Goal: Information Seeking & Learning: Compare options

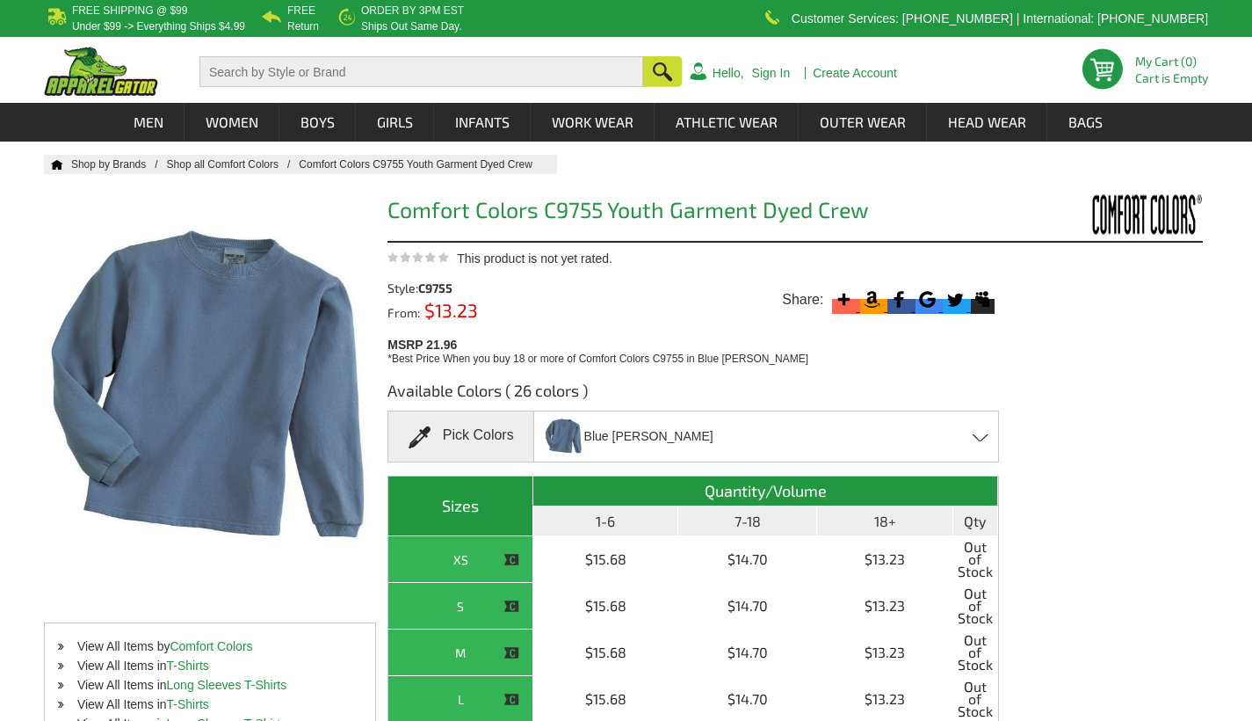
scroll to position [25, 0]
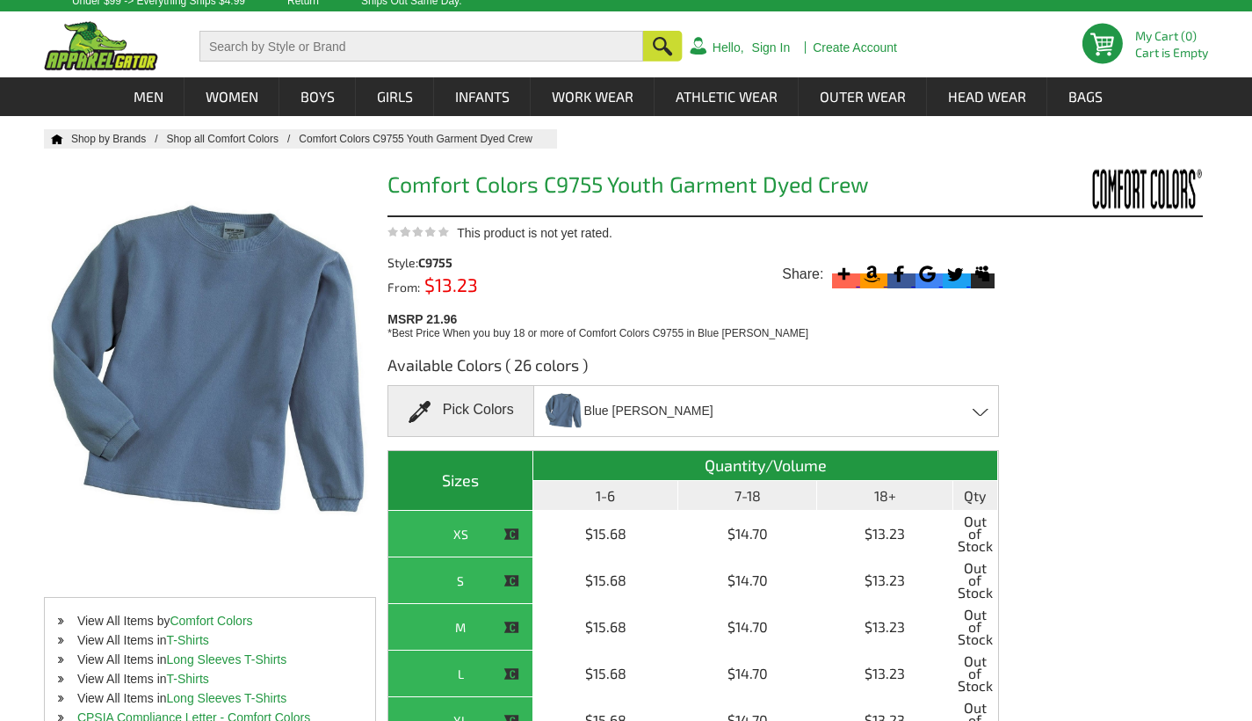
click at [972, 397] on div "Blue [PERSON_NAME] Blossom - Closeout Blue [PERSON_NAME] - Closeout Bright Salm…" at bounding box center [767, 411] width 466 height 52
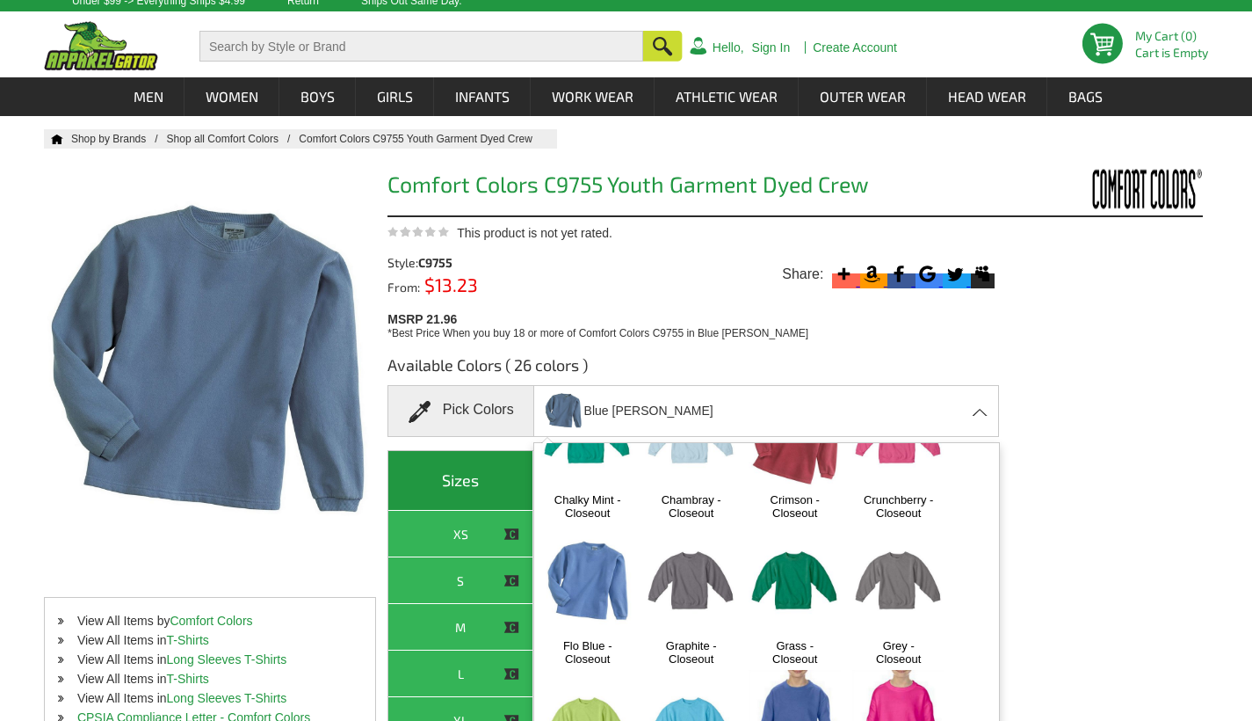
scroll to position [247, 0]
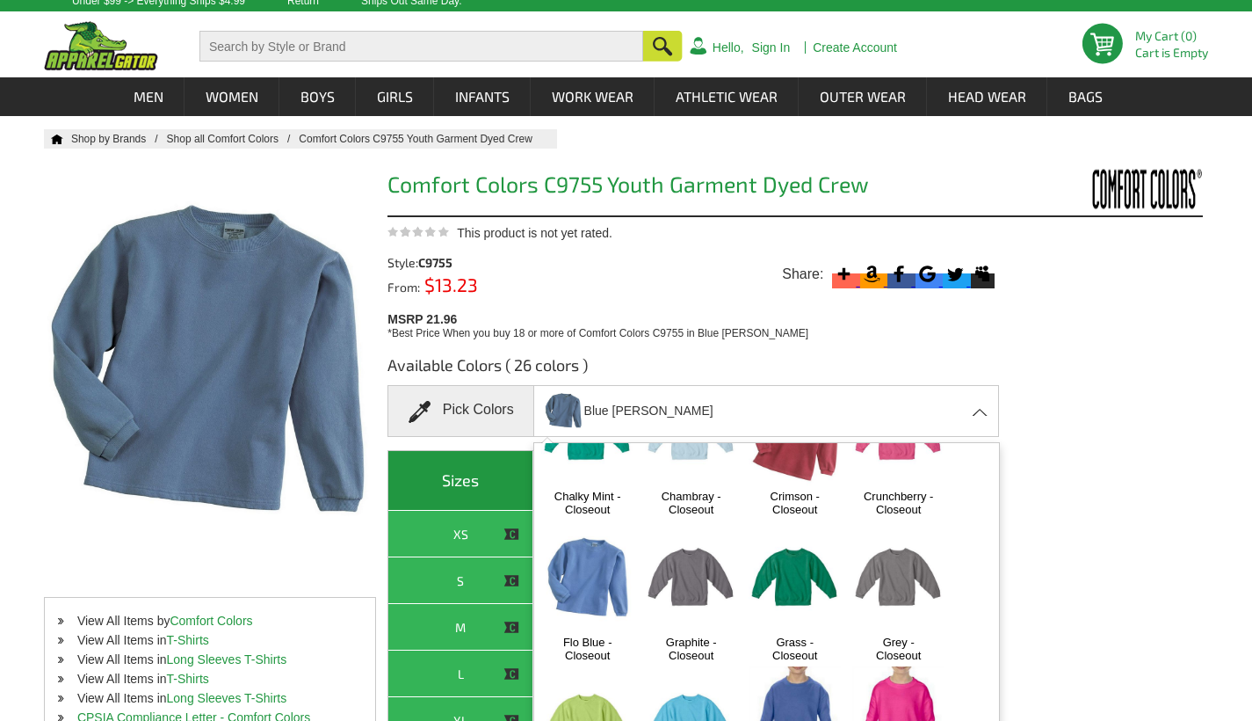
click at [613, 570] on img at bounding box center [587, 577] width 92 height 115
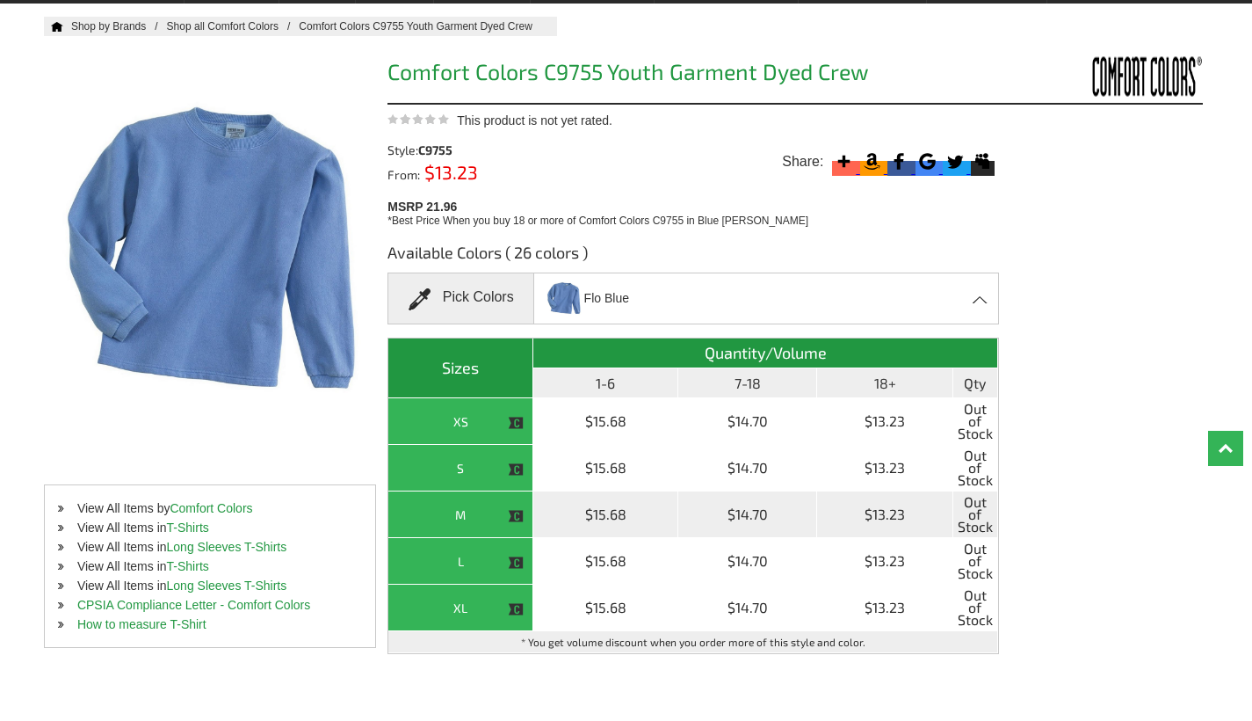
scroll to position [135, 0]
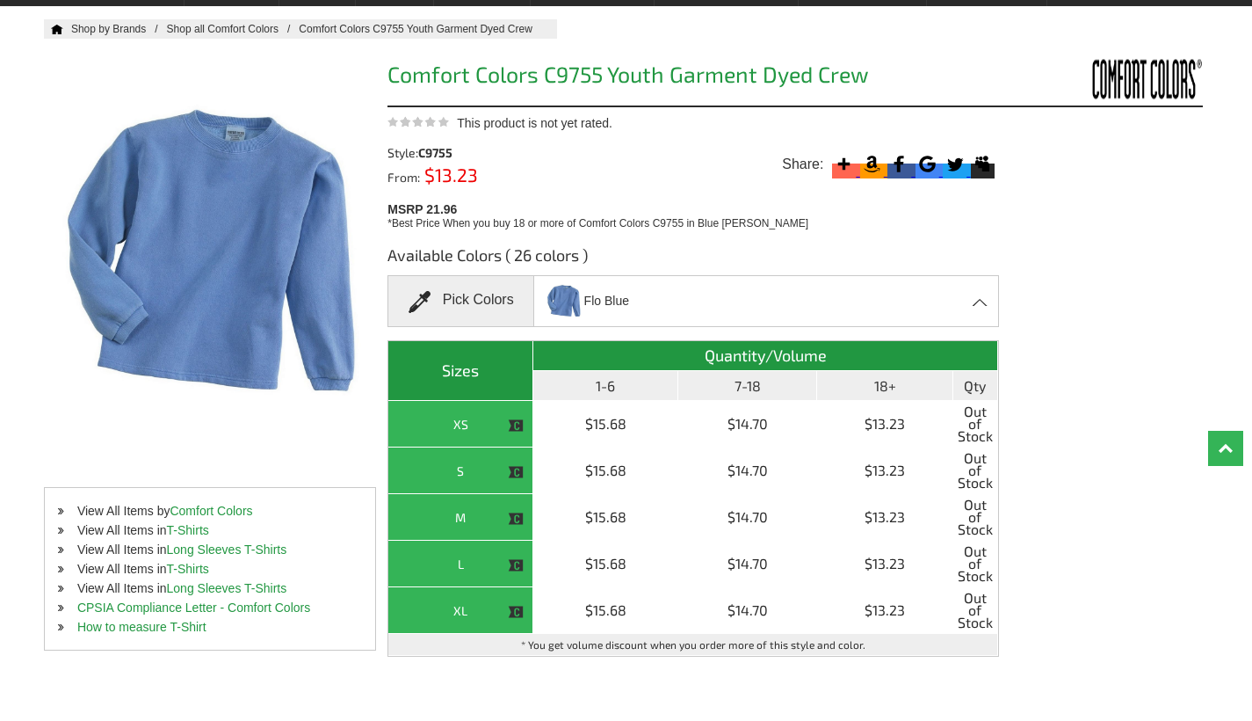
click at [659, 314] on div "Flo Blue Blossom - Closeout Blue [PERSON_NAME] - Closeout Bright Salmon - Close…" at bounding box center [767, 301] width 466 height 52
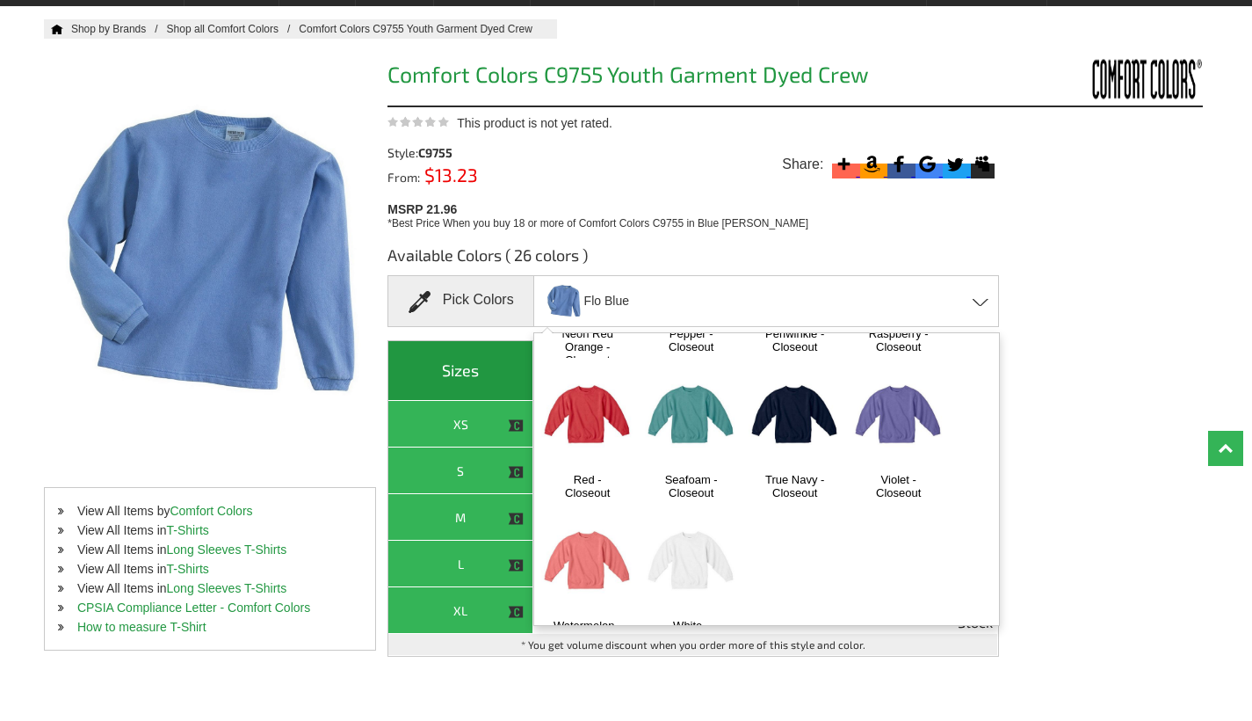
scroll to position [147, 0]
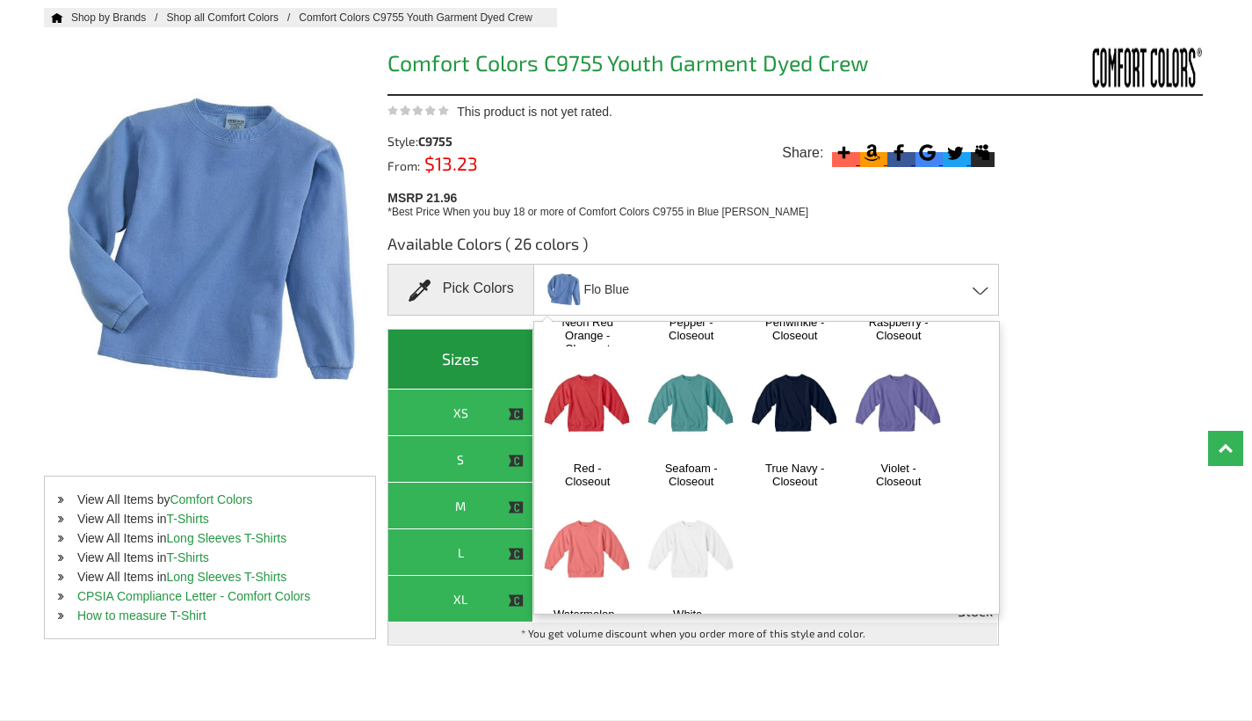
click at [663, 543] on img at bounding box center [691, 549] width 92 height 115
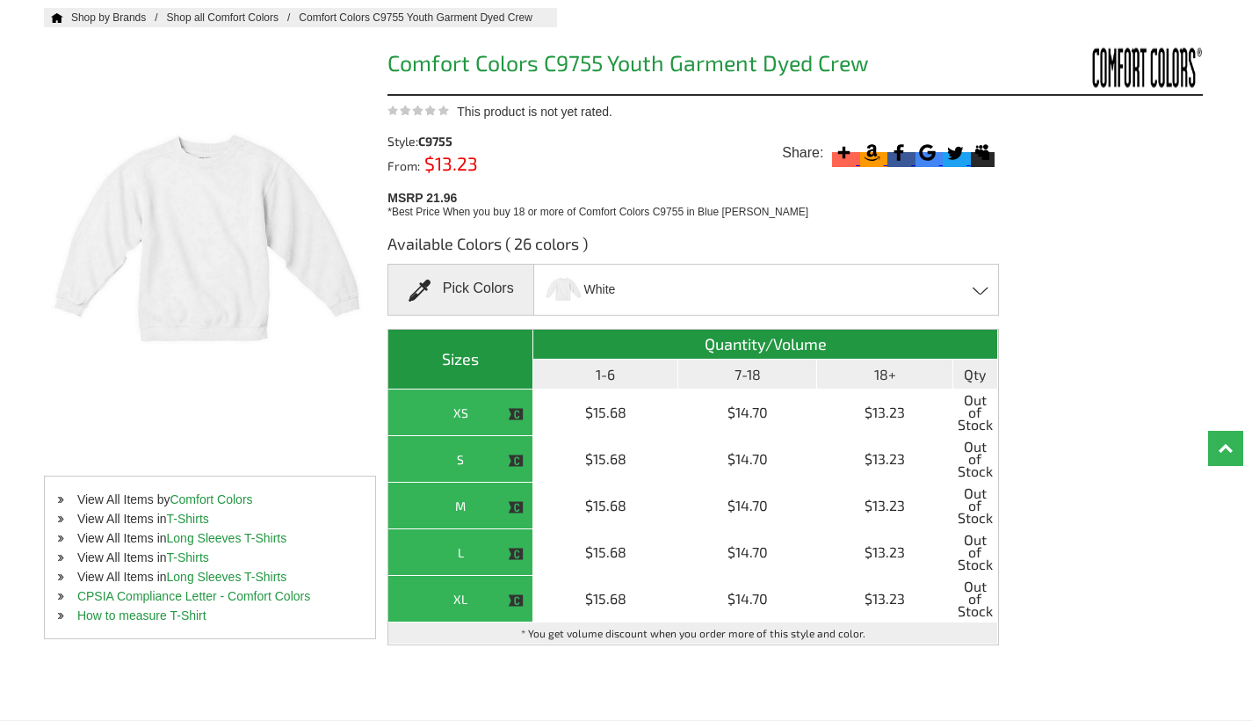
scroll to position [149, 0]
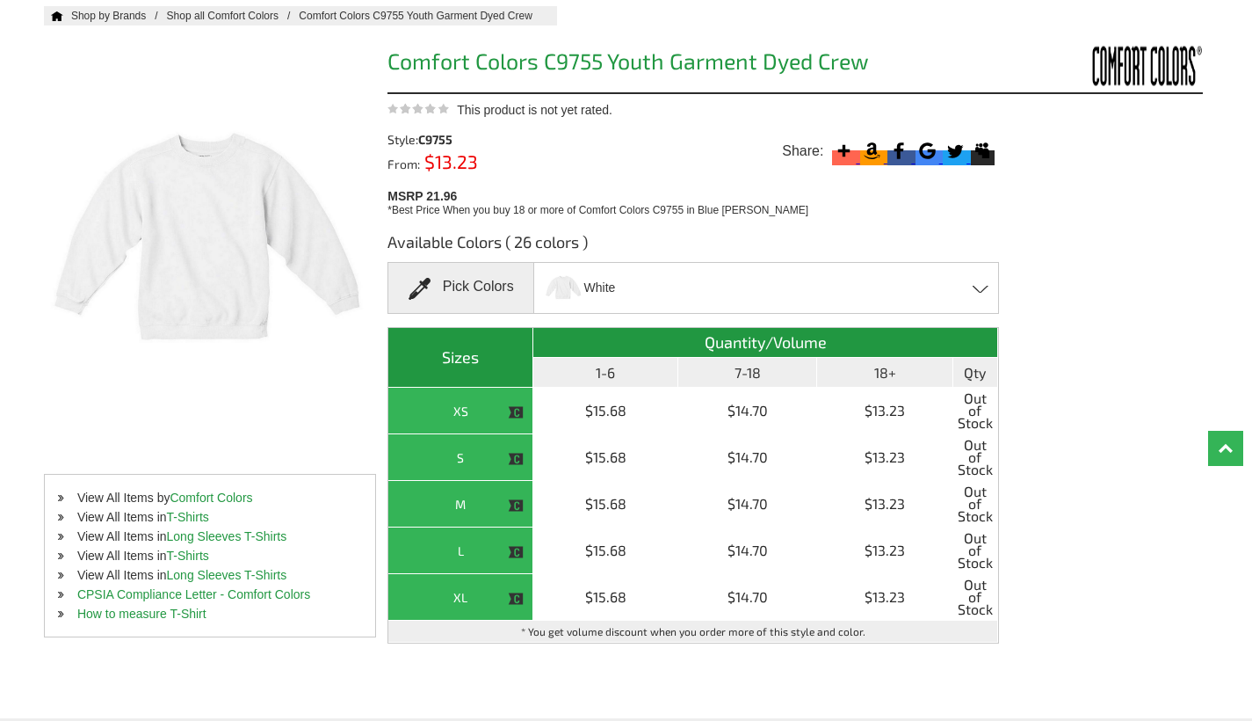
click at [909, 290] on div "White Blossom - Closeout Blue [PERSON_NAME] - Closeout Bright Salmon - Closeout…" at bounding box center [767, 288] width 466 height 52
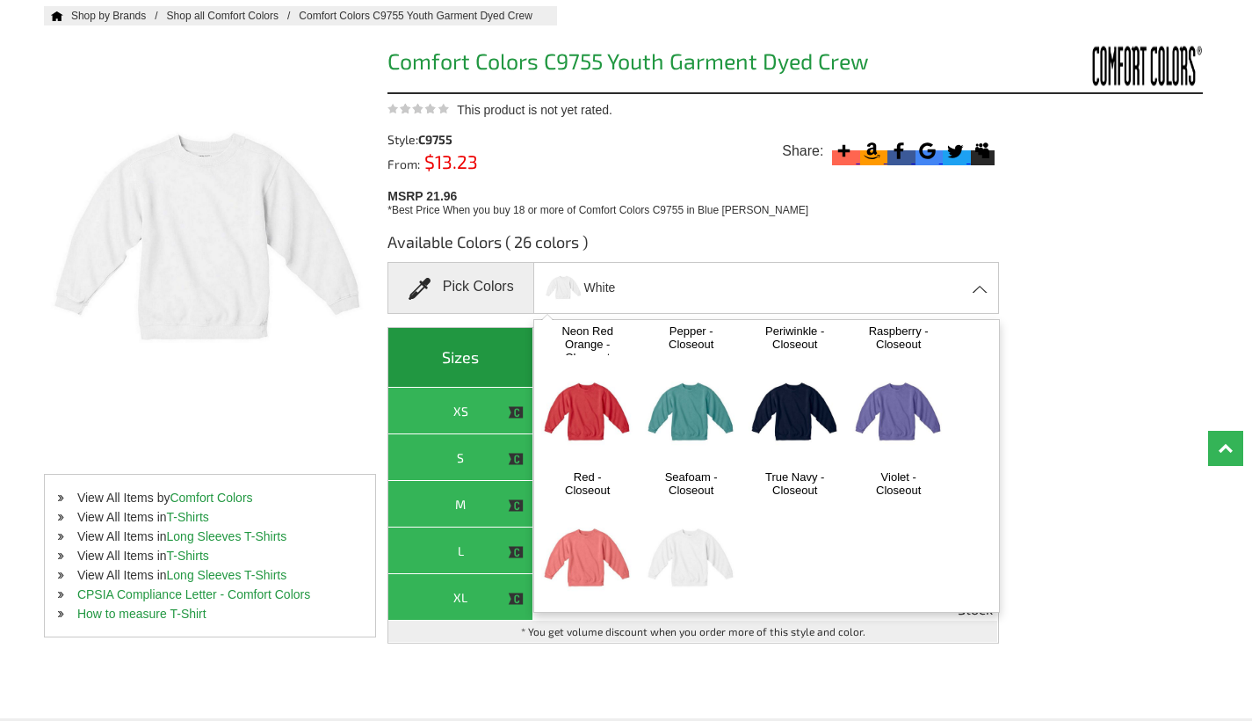
scroll to position [721, 0]
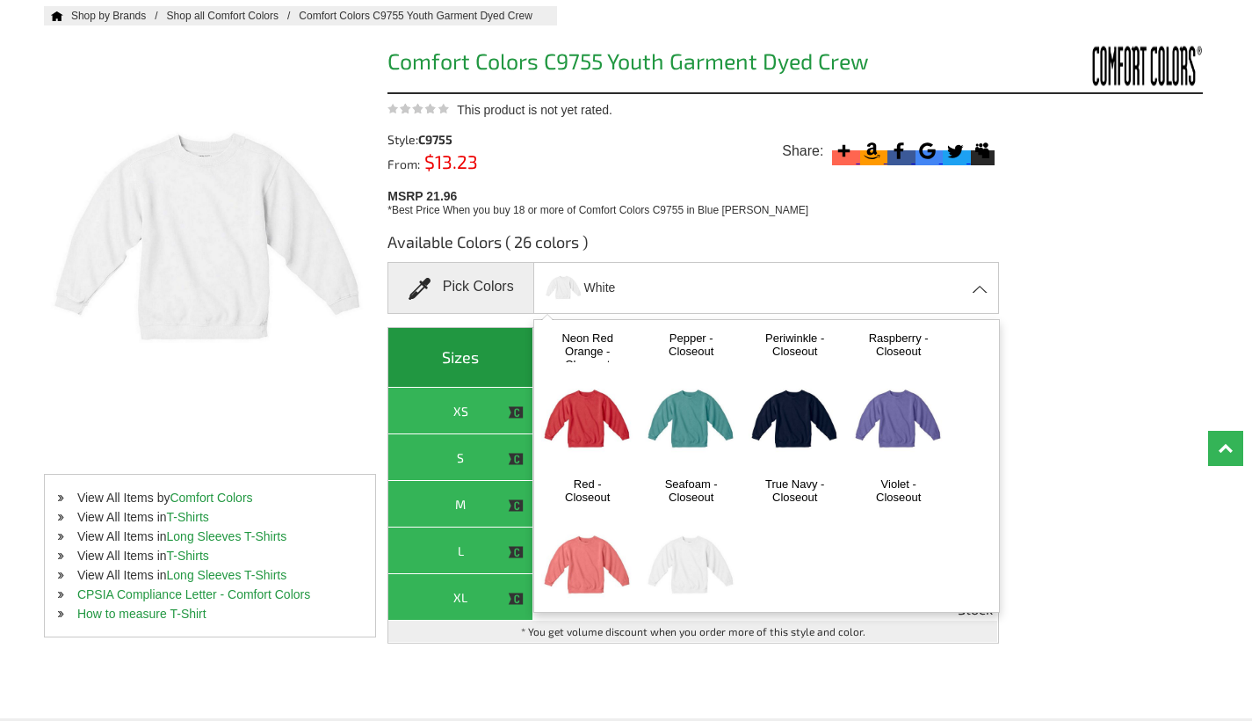
click at [602, 563] on img at bounding box center [587, 565] width 92 height 115
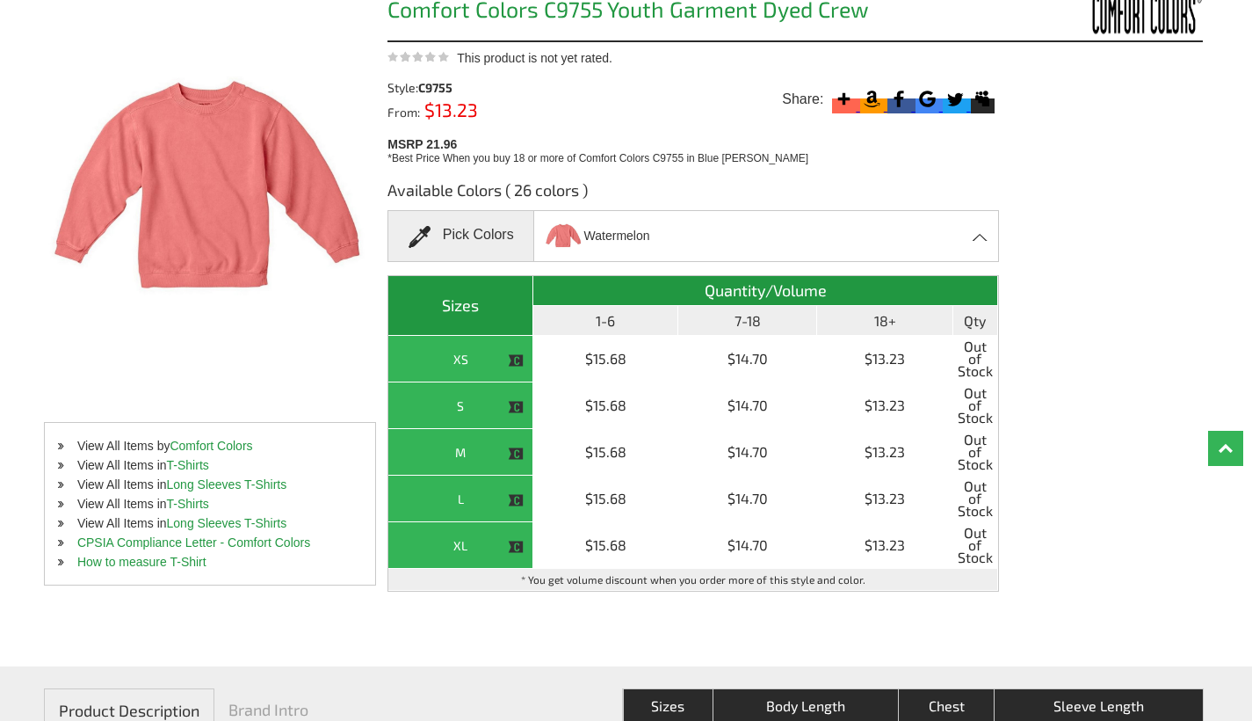
scroll to position [169, 0]
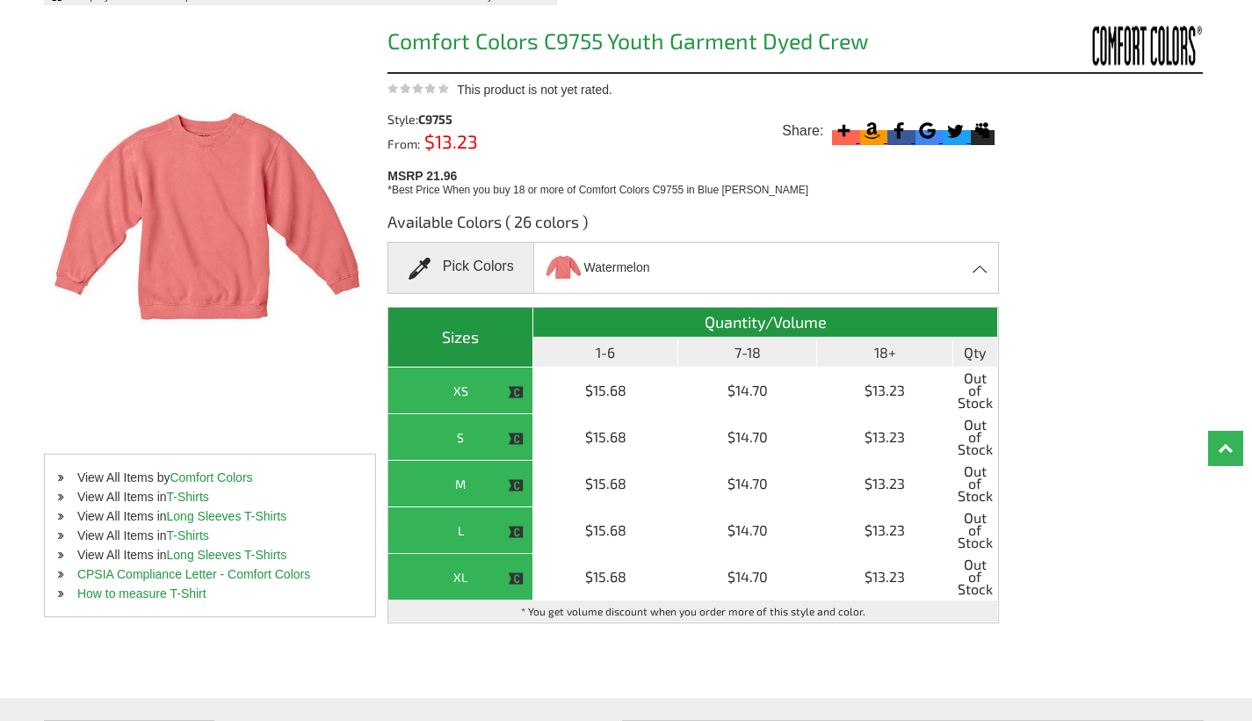
click at [756, 267] on div "Watermelon Blossom - Closeout Blue [PERSON_NAME] - Closeout Bright Salmon - Clo…" at bounding box center [767, 268] width 466 height 52
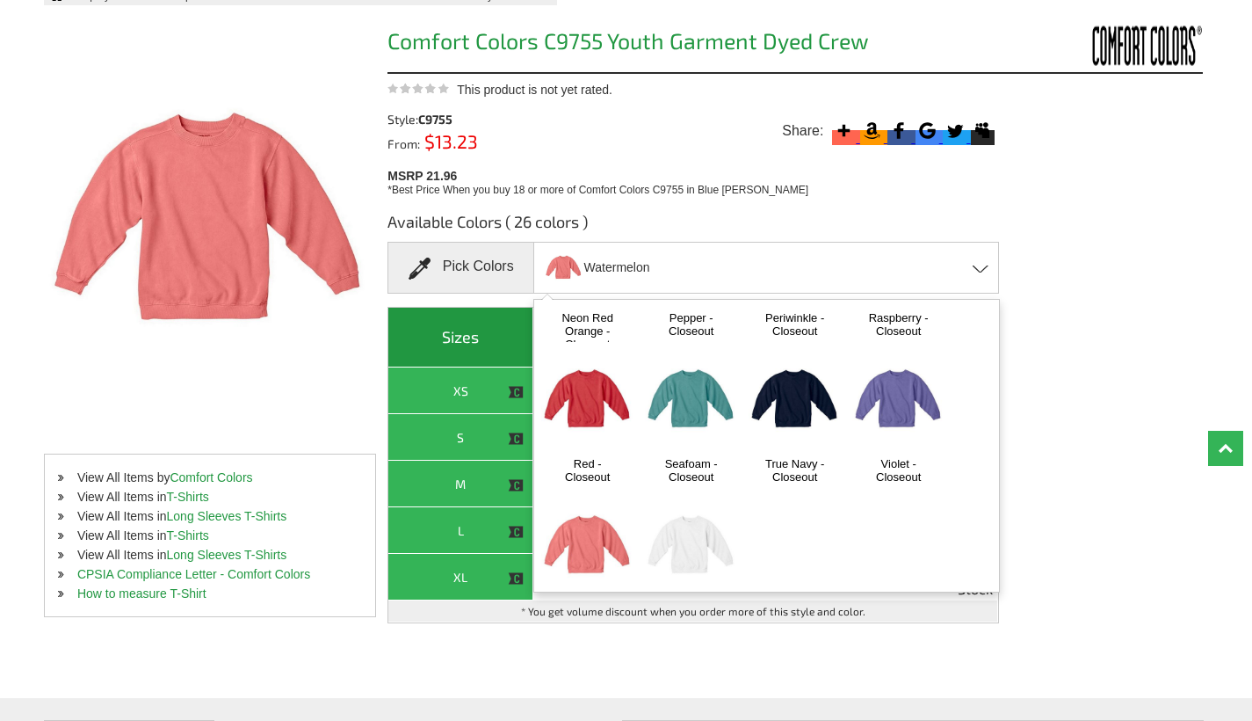
click at [904, 390] on img at bounding box center [899, 399] width 92 height 115
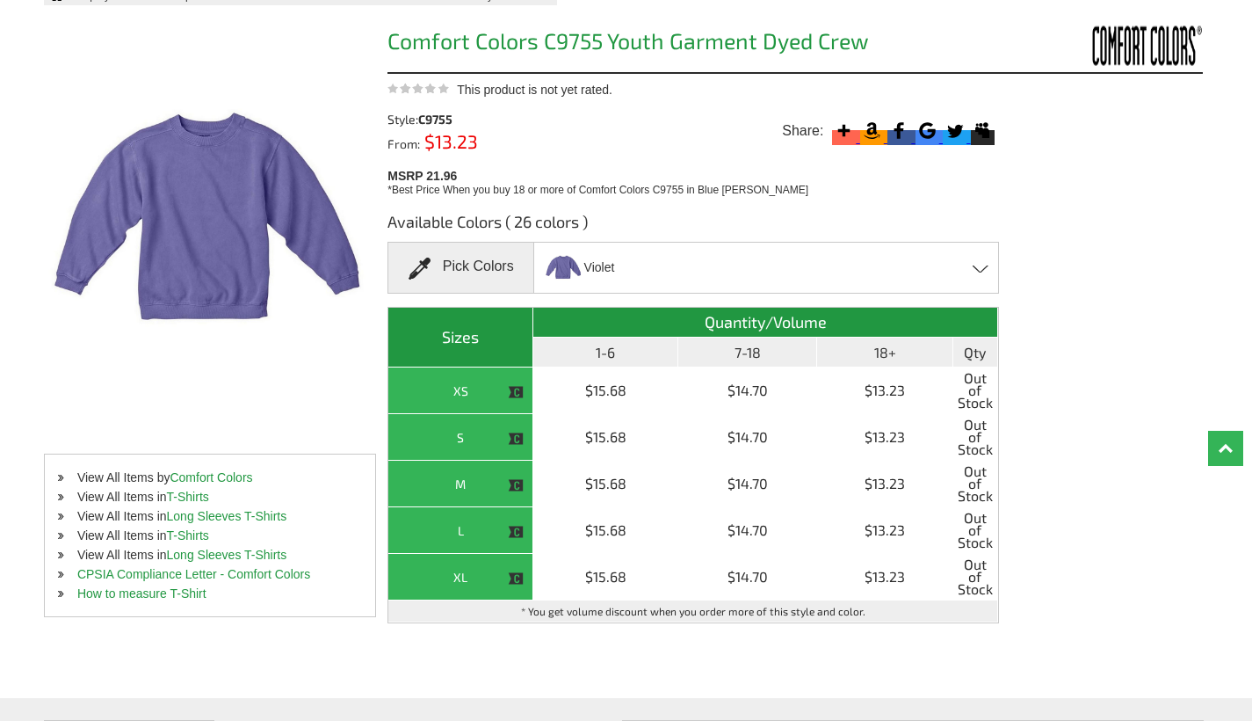
click at [897, 268] on div "Violet Blossom - Closeout Blue [PERSON_NAME] - Closeout Bright Salmon - Closeou…" at bounding box center [767, 268] width 466 height 52
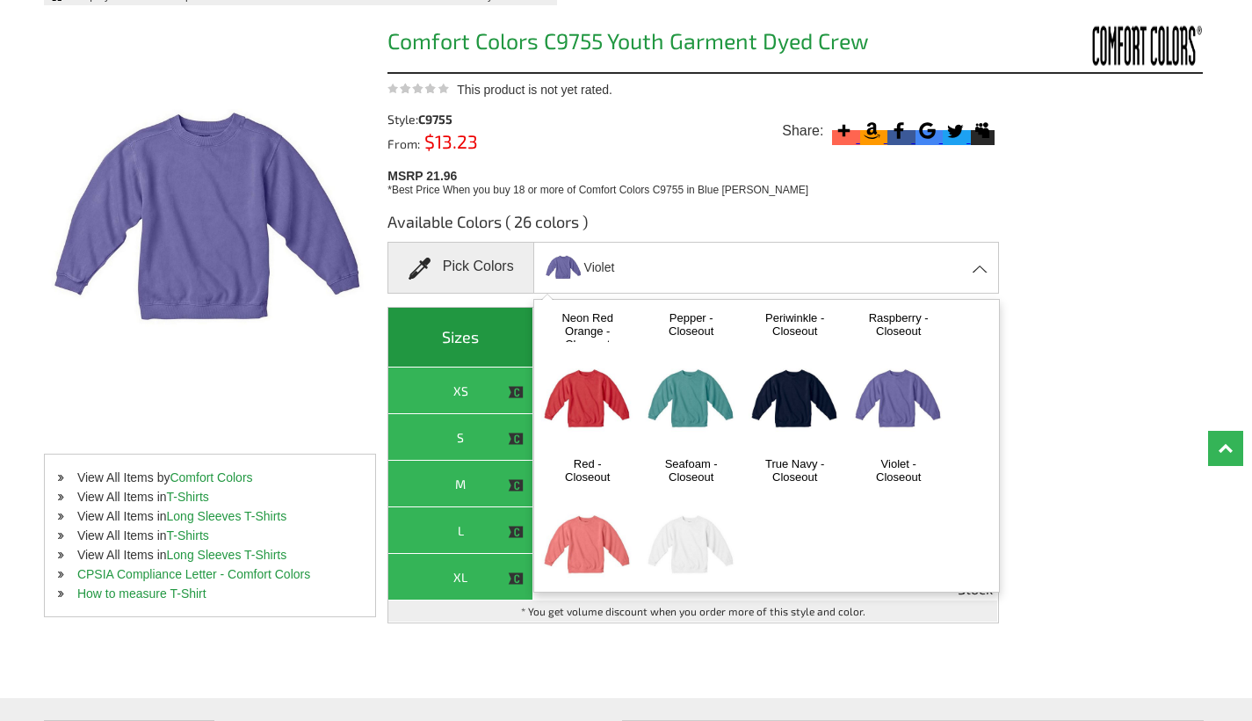
click at [802, 392] on img at bounding box center [795, 399] width 92 height 115
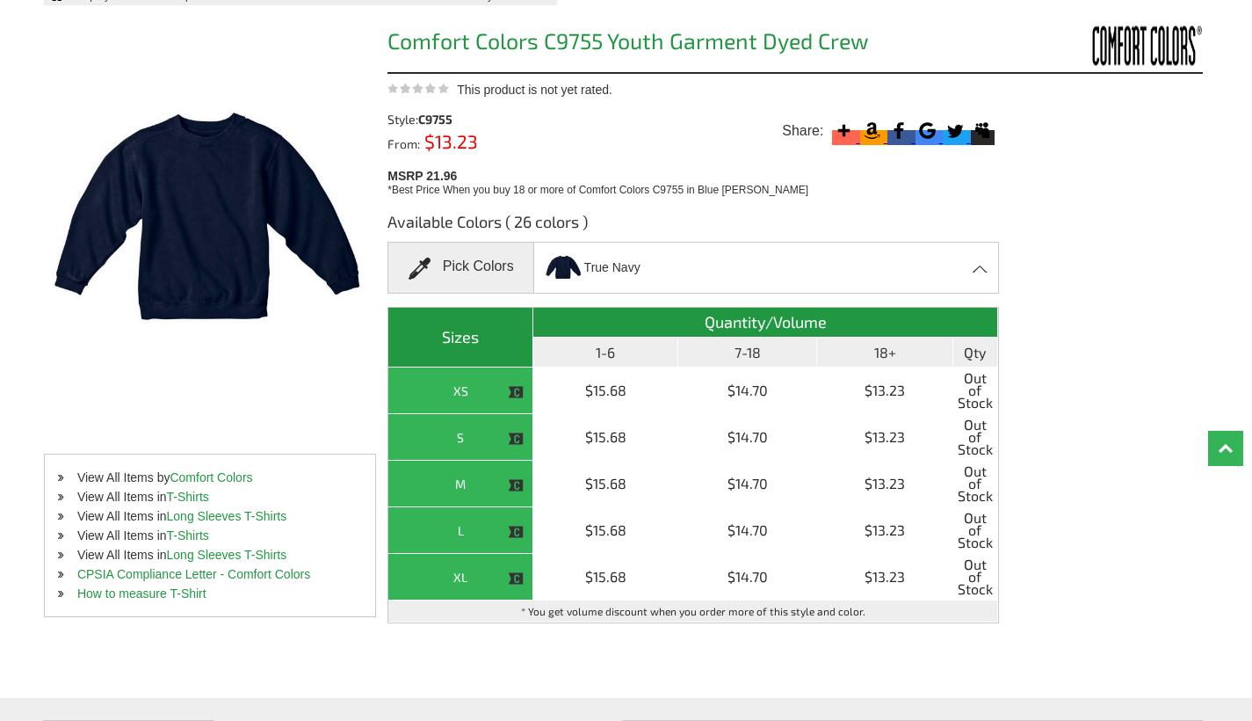
click at [765, 272] on div "True Navy Blossom - Closeout Blue [PERSON_NAME] - Closeout Bright Salmon - Clos…" at bounding box center [767, 268] width 466 height 52
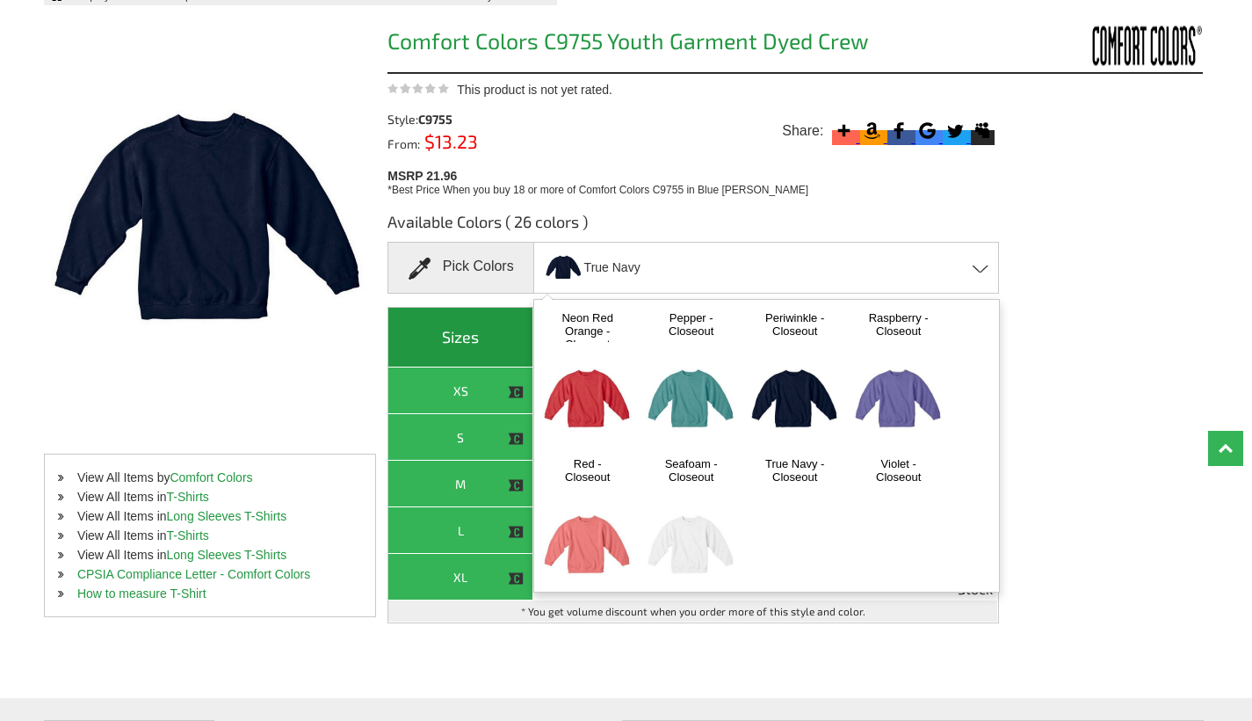
click at [704, 385] on img at bounding box center [691, 399] width 92 height 115
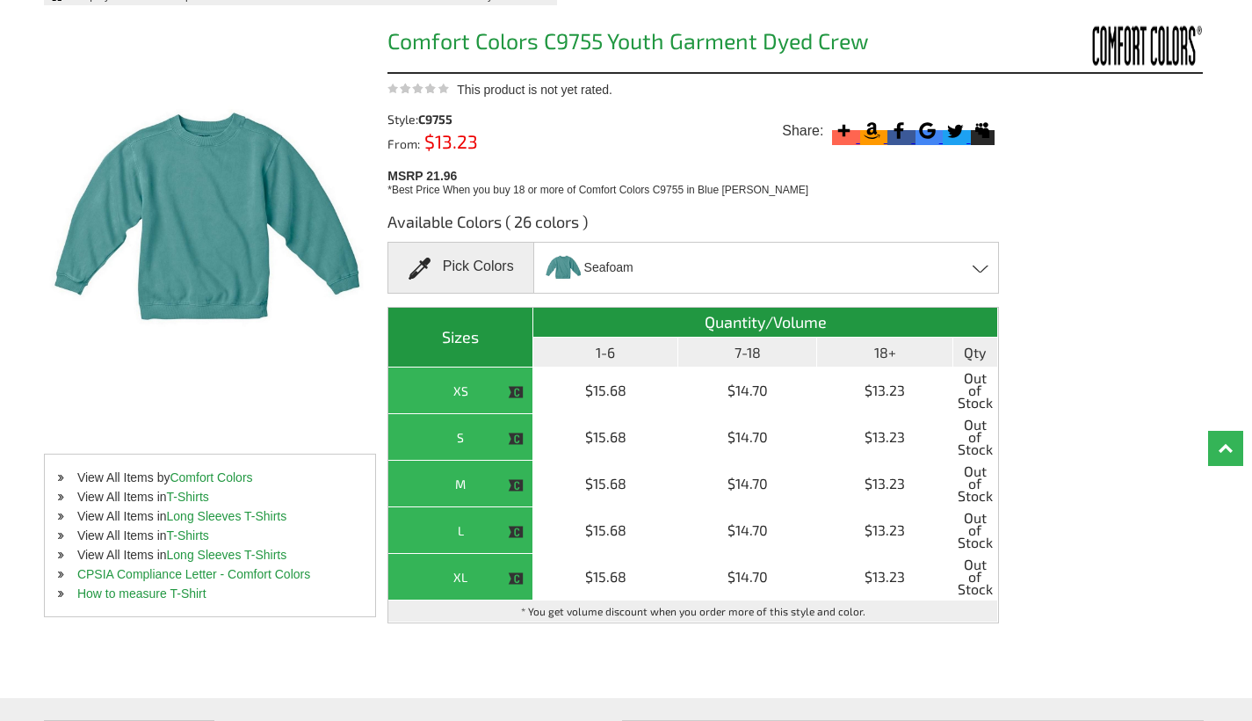
click at [682, 247] on div "Seafoam Blossom - Closeout Blue [PERSON_NAME] - Closeout Bright Salmon - Closeo…" at bounding box center [767, 268] width 466 height 52
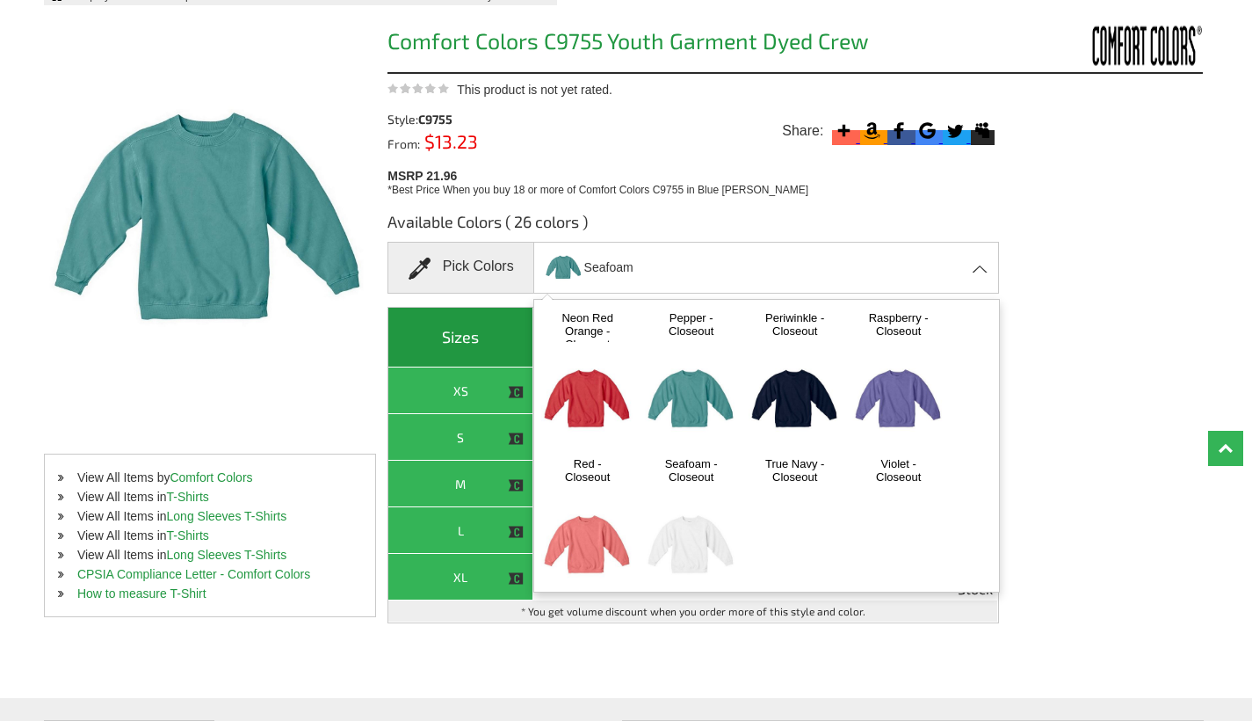
click at [592, 364] on img at bounding box center [587, 399] width 92 height 115
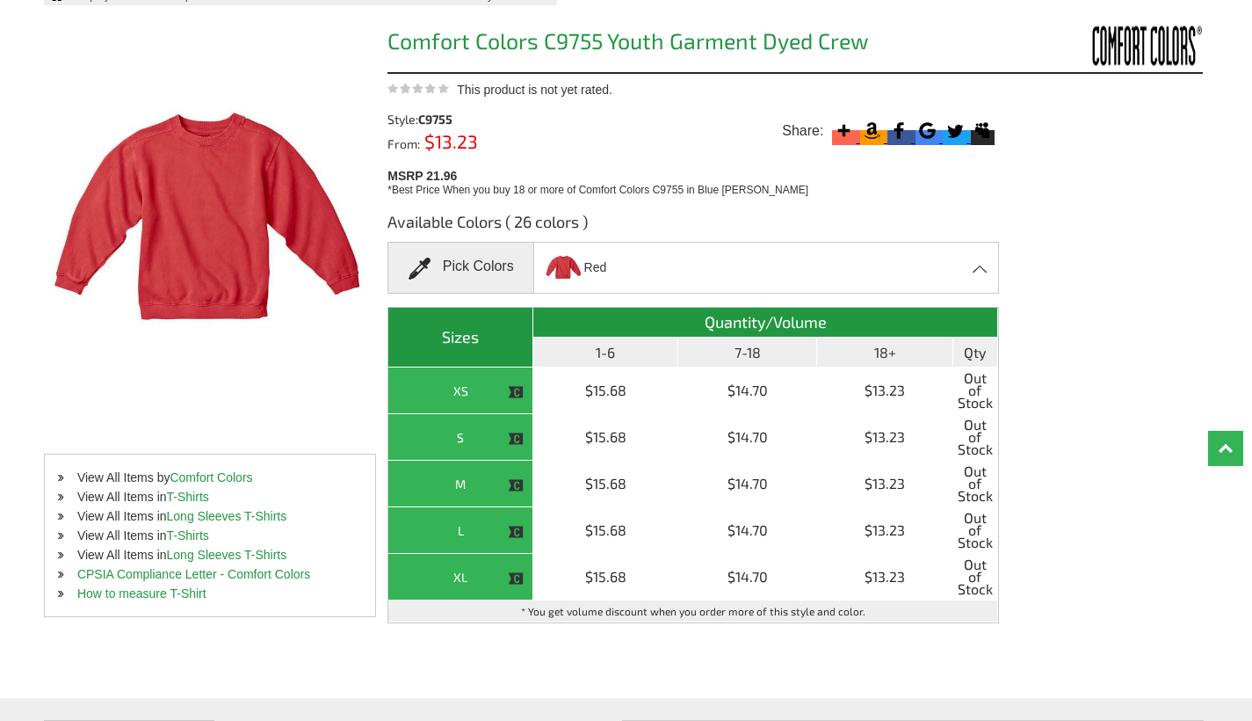
click at [766, 267] on div "Red Blossom - Closeout Blue [PERSON_NAME] - Closeout Bright Salmon - Closeout B…" at bounding box center [767, 268] width 466 height 52
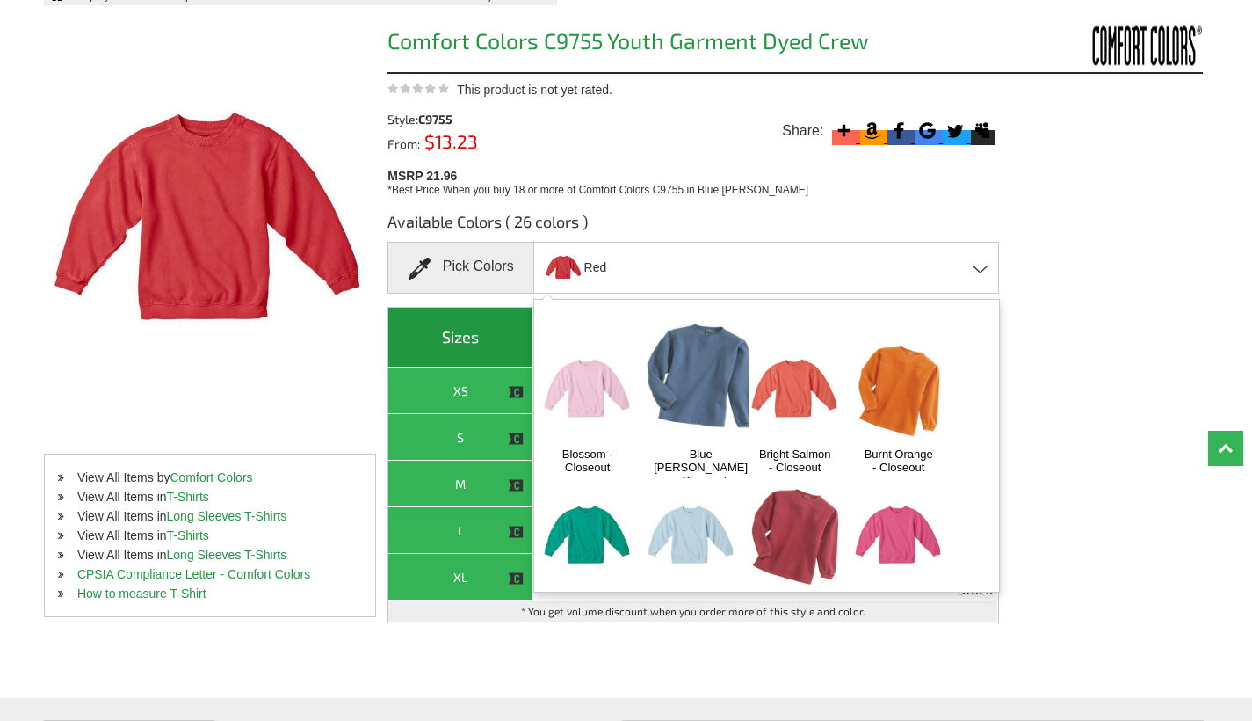
scroll to position [0, 0]
click at [692, 355] on img at bounding box center [701, 378] width 112 height 140
